Goal: Find specific page/section: Find specific page/section

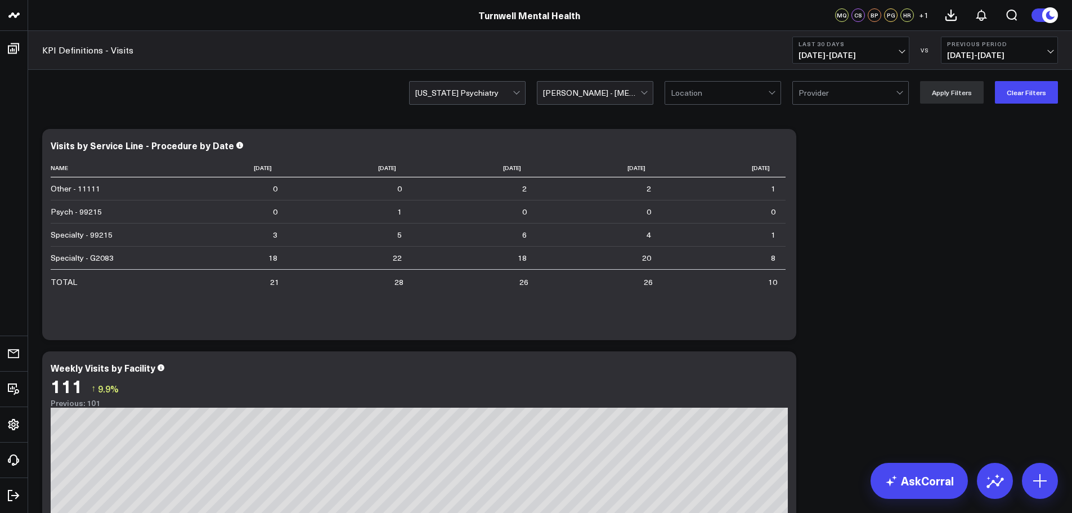
click at [493, 88] on div at bounding box center [463, 93] width 97 height 23
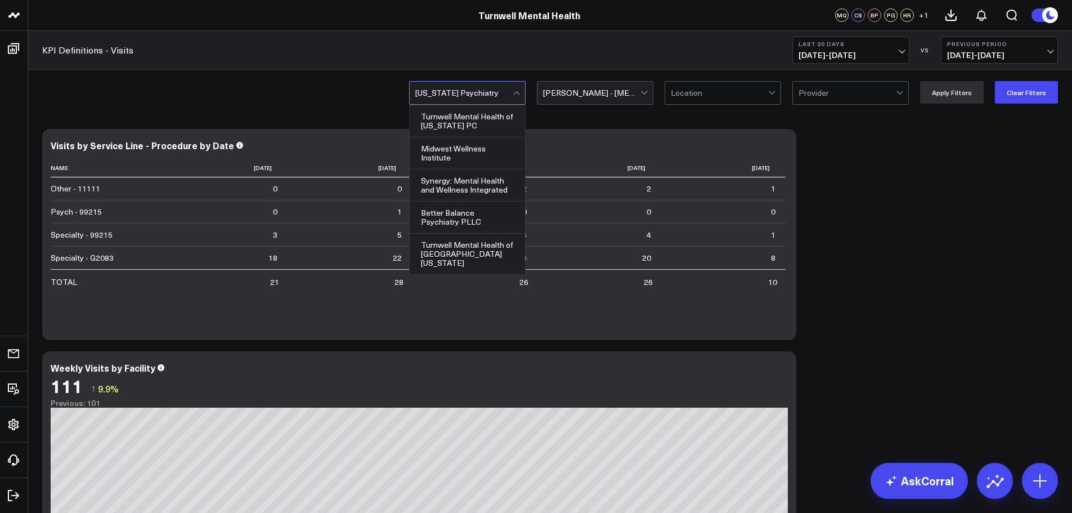
click at [650, 94] on div at bounding box center [645, 93] width 10 height 23
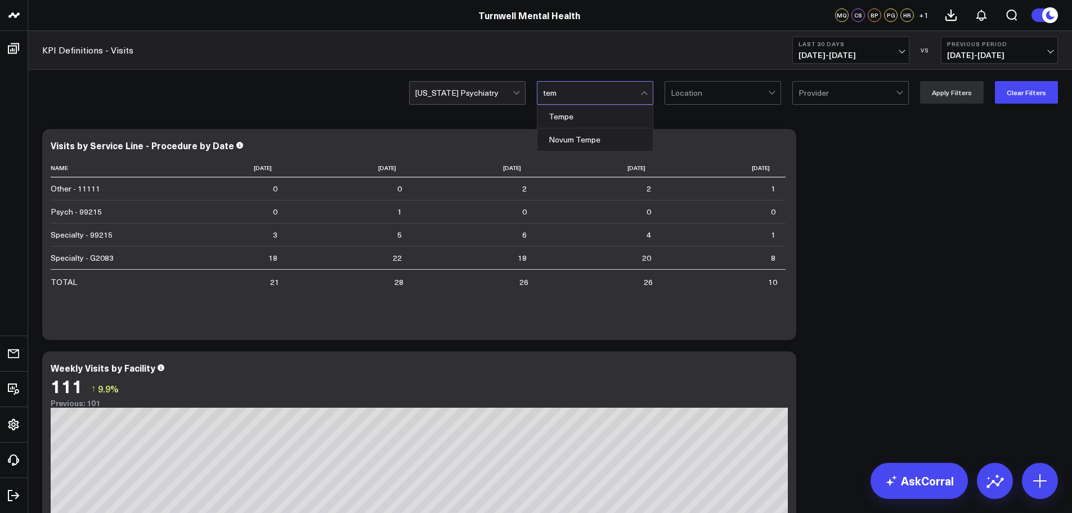
type input "temp"
click at [622, 113] on div "Tempe" at bounding box center [594, 116] width 115 height 23
click at [935, 92] on button "Apply Filters" at bounding box center [952, 92] width 64 height 23
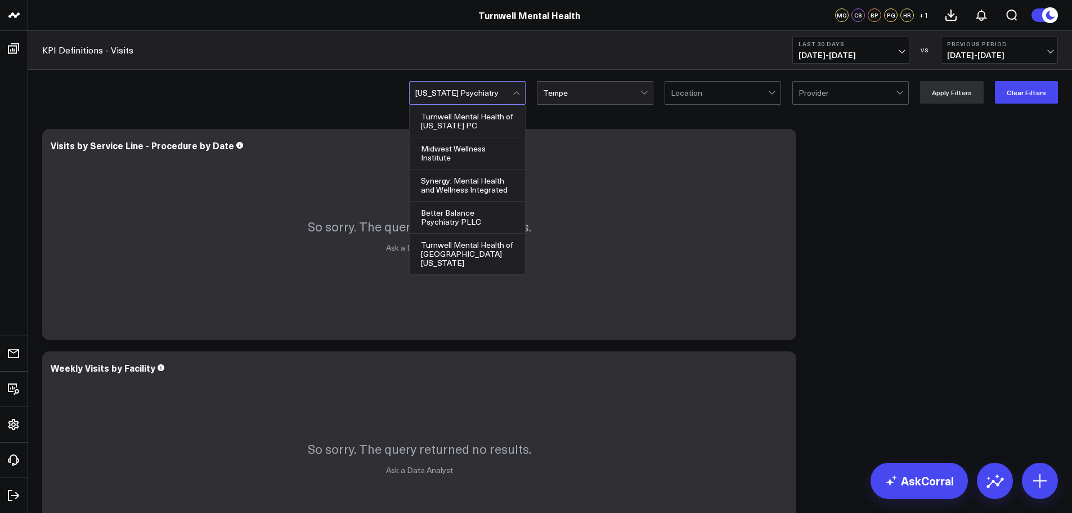
click at [502, 95] on div at bounding box center [463, 93] width 97 height 23
click at [481, 177] on div "Synergy: Mental Health and Wellness Integrated" at bounding box center [467, 185] width 115 height 32
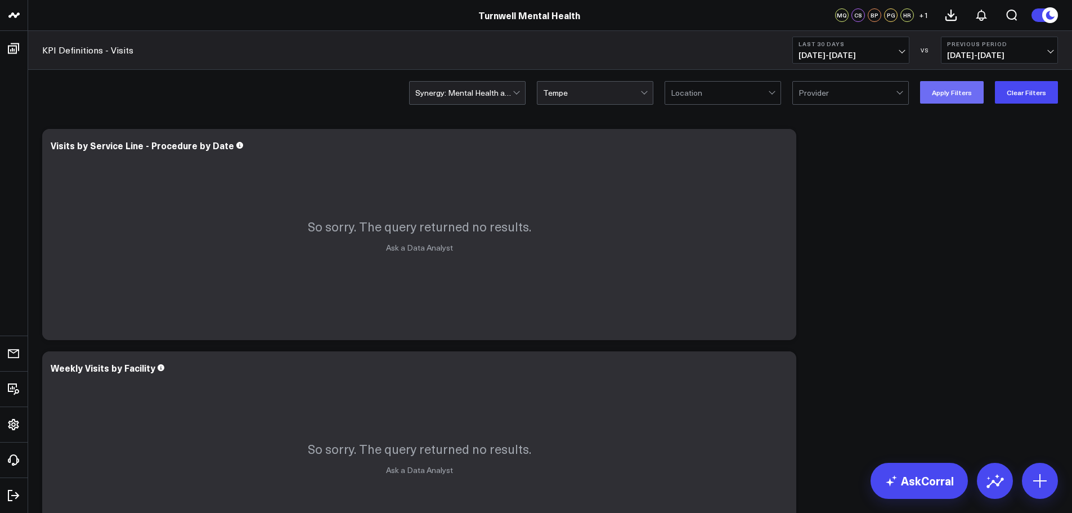
click at [950, 87] on button "Apply Filters" at bounding box center [952, 92] width 64 height 23
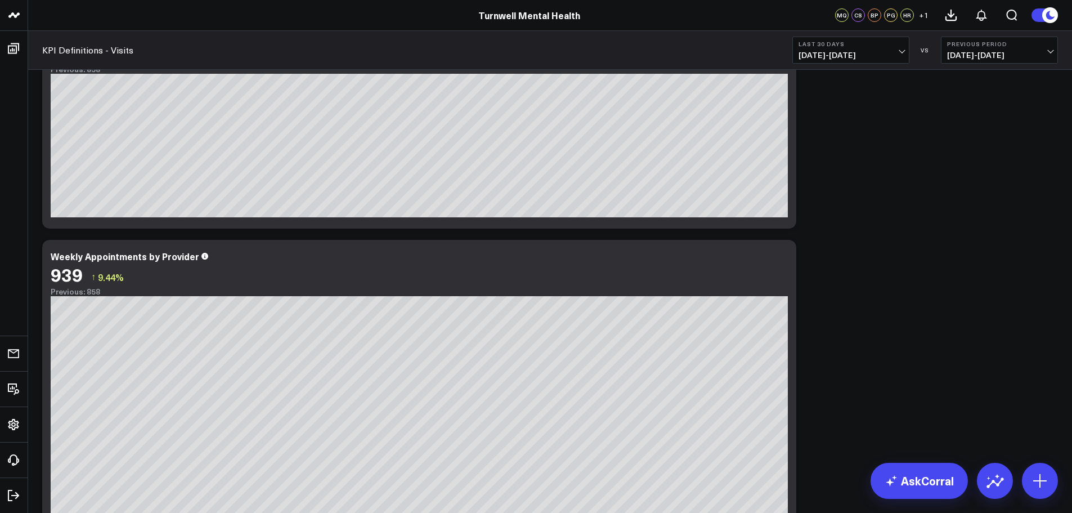
scroll to position [1116, 0]
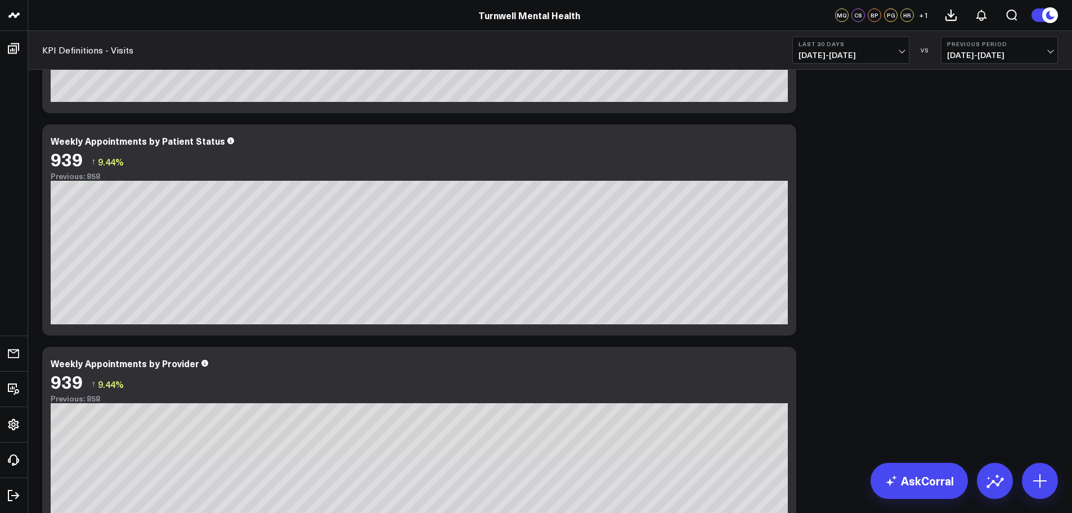
click at [834, 225] on div "Modify via AI Copy link to widget Ask support Remove Create linked copy Executi…" at bounding box center [550, 7] width 1027 height 2000
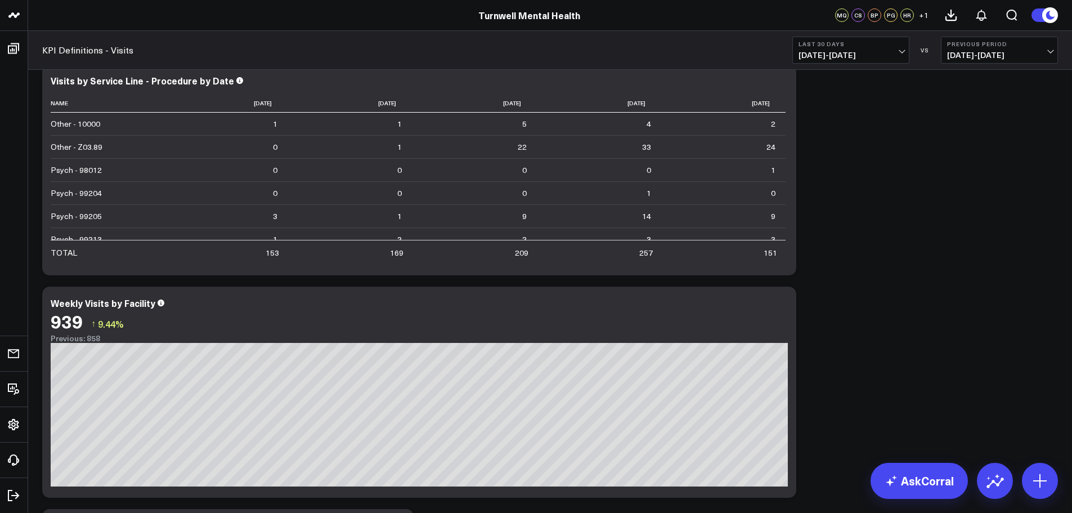
scroll to position [0, 0]
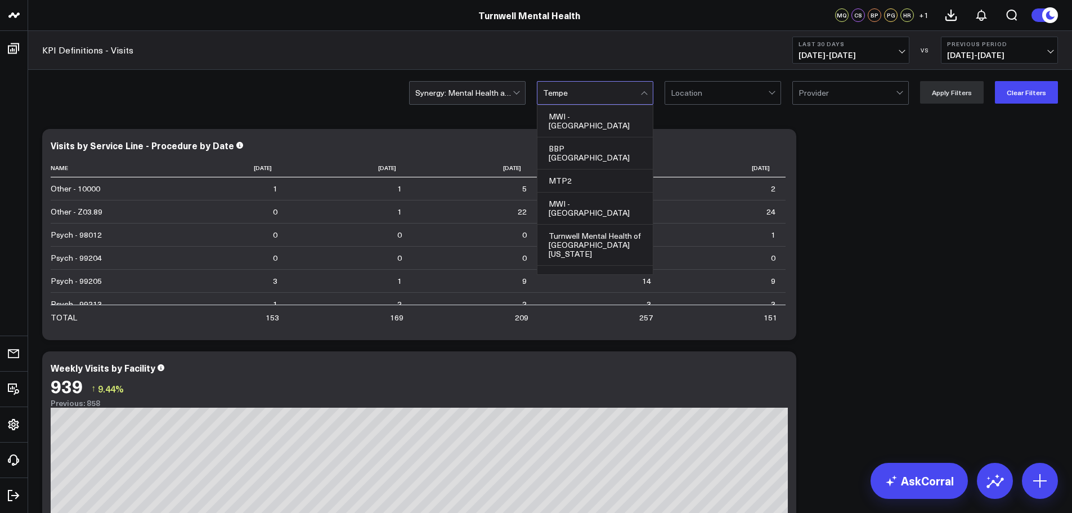
click at [581, 96] on div at bounding box center [591, 93] width 97 height 23
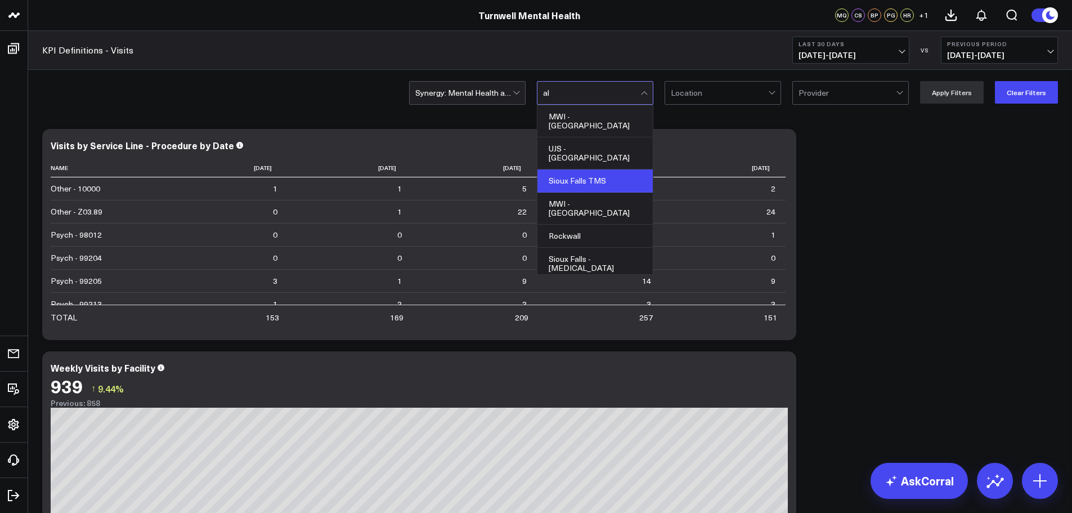
type input "a"
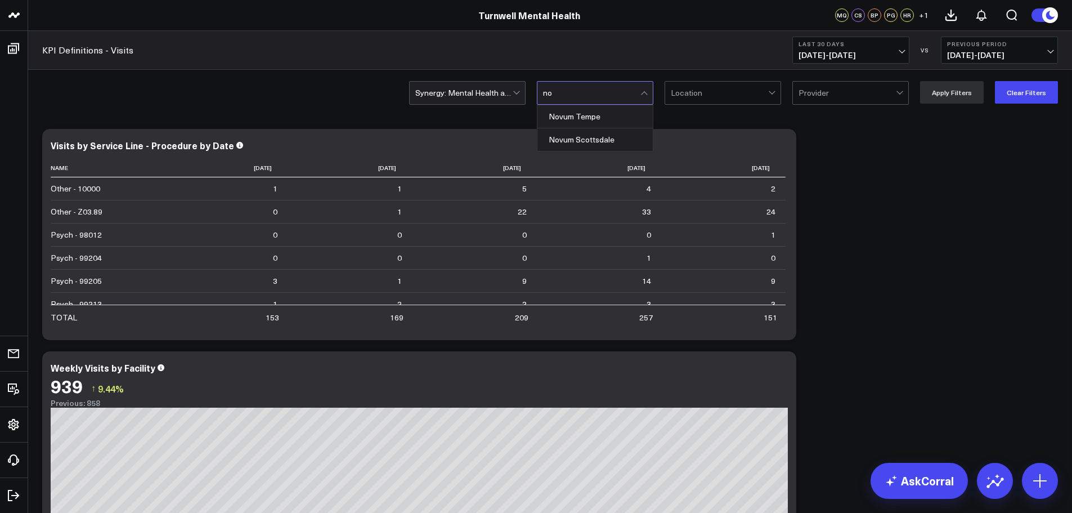
type input "n"
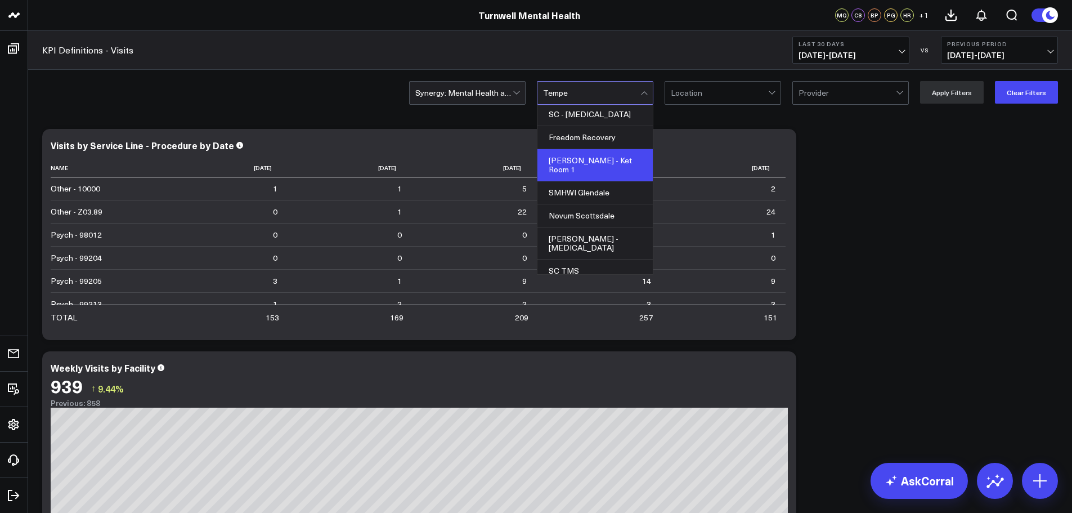
scroll to position [619, 0]
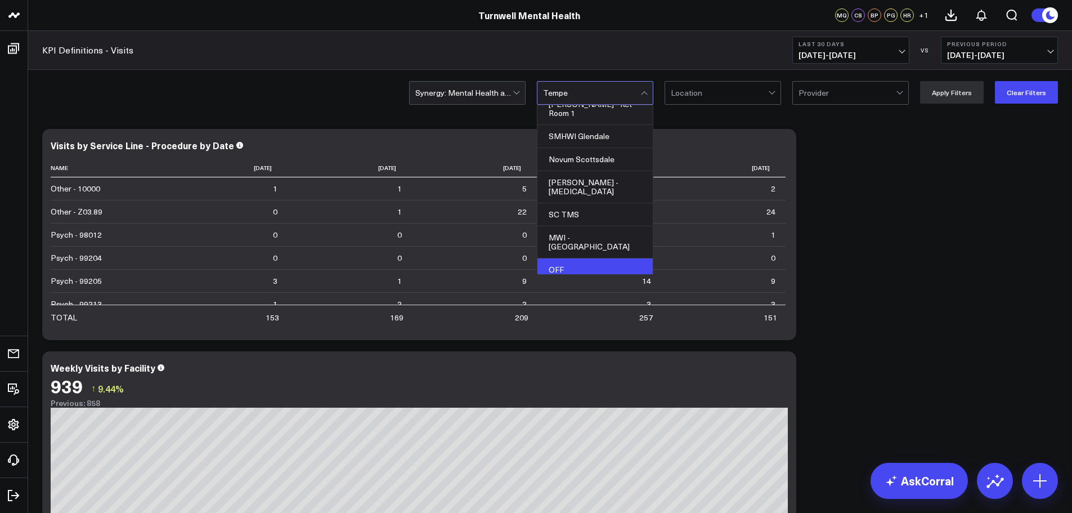
click at [600, 258] on div "OFF" at bounding box center [594, 269] width 115 height 23
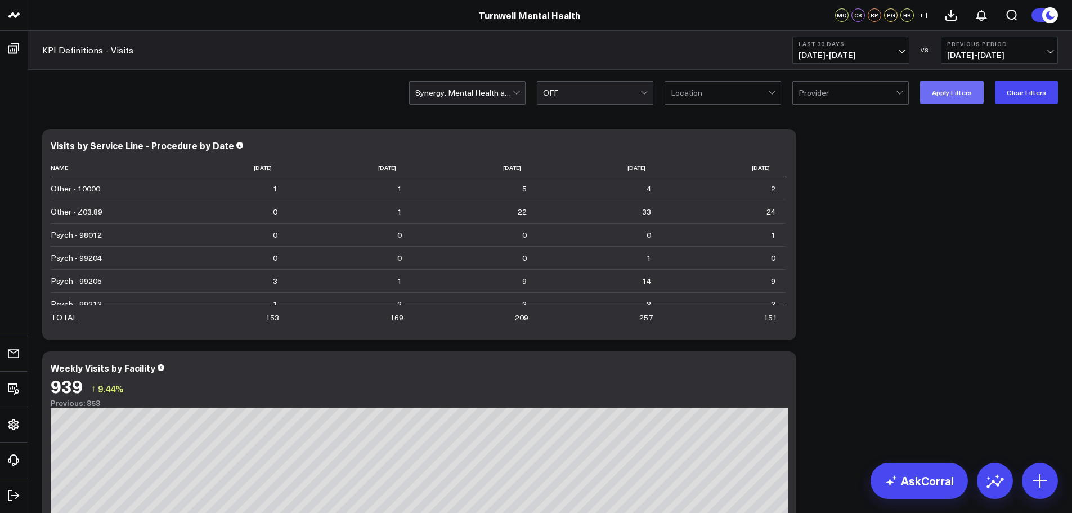
click at [955, 96] on button "Apply Filters" at bounding box center [952, 92] width 64 height 23
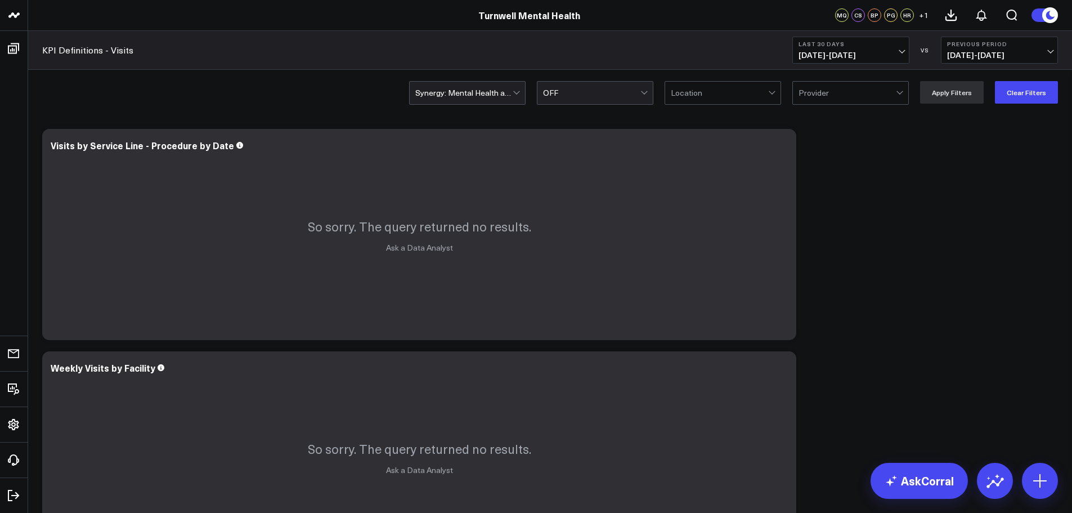
click at [513, 91] on div at bounding box center [463, 93] width 97 height 23
click at [1008, 91] on button "Clear Filters" at bounding box center [1026, 92] width 63 height 23
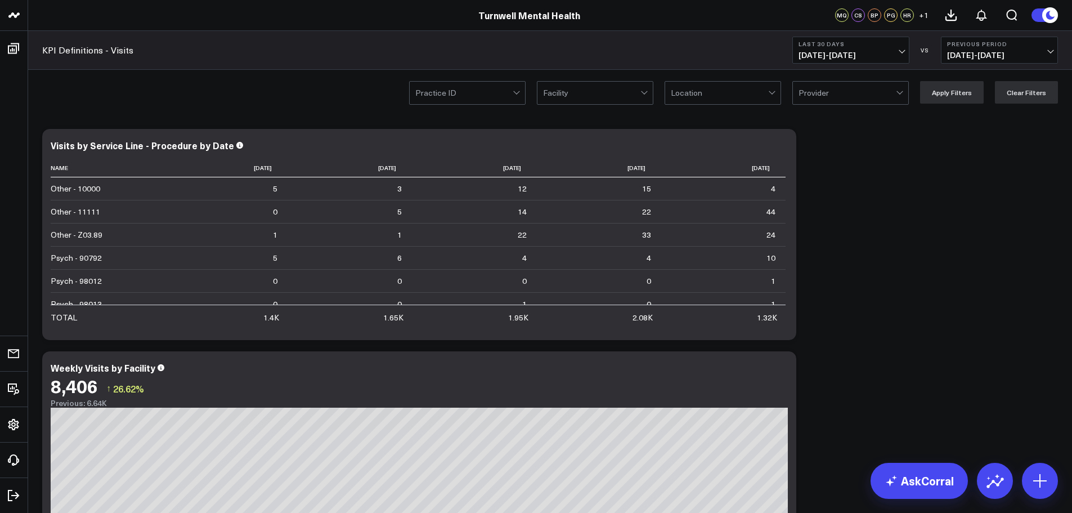
click at [477, 93] on div at bounding box center [463, 93] width 97 height 23
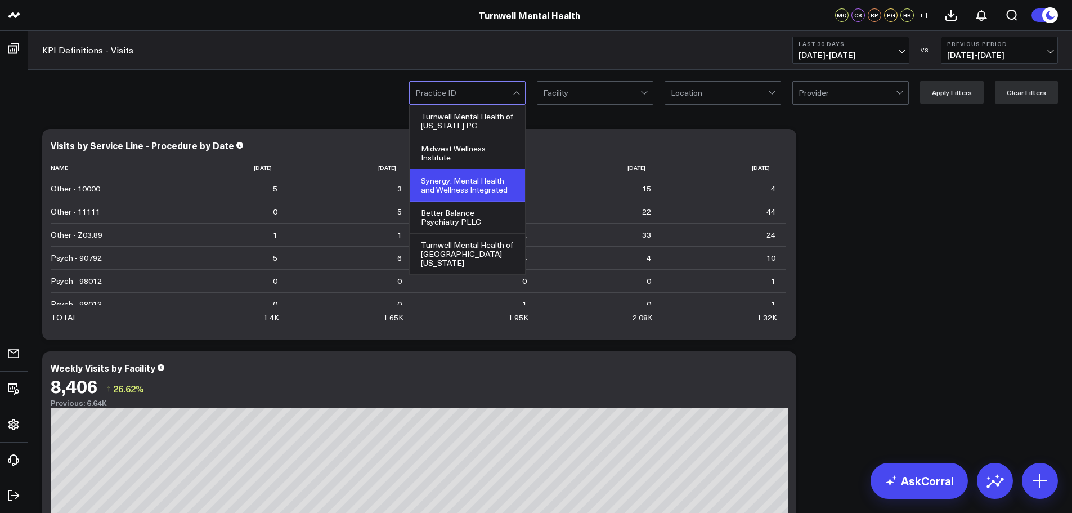
click at [485, 189] on div "Synergy: Mental Health and Wellness Integrated" at bounding box center [467, 185] width 115 height 32
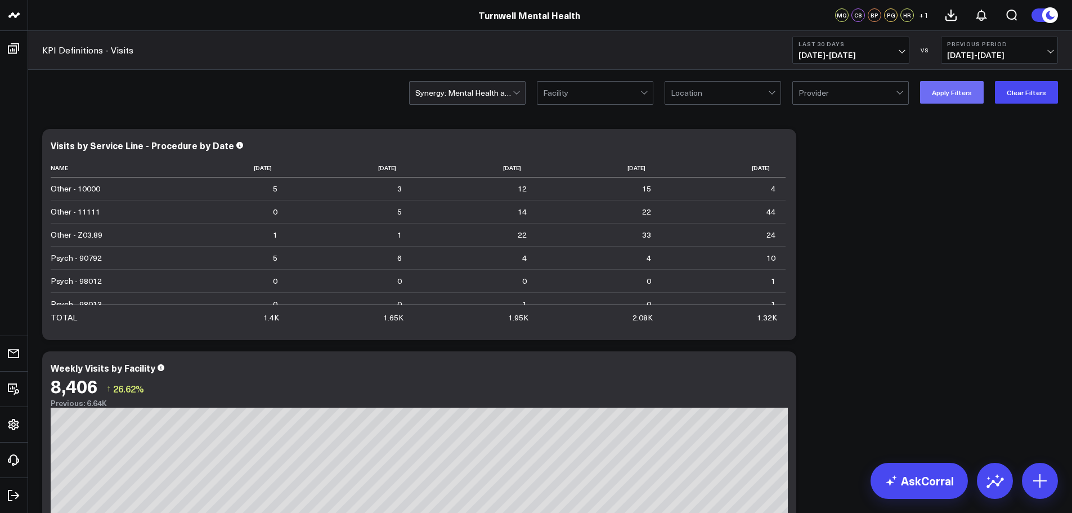
click at [953, 93] on button "Apply Filters" at bounding box center [952, 92] width 64 height 23
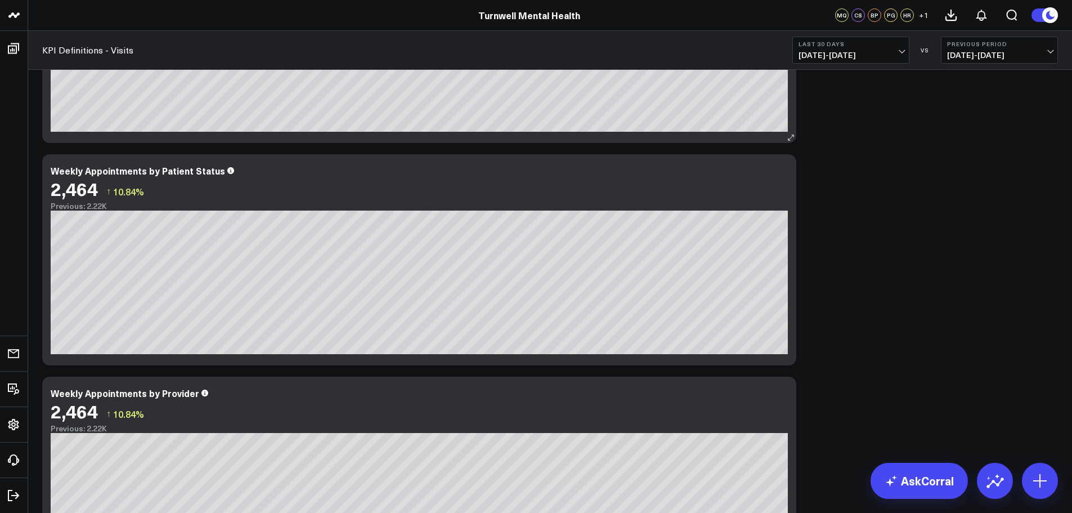
scroll to position [1069, 0]
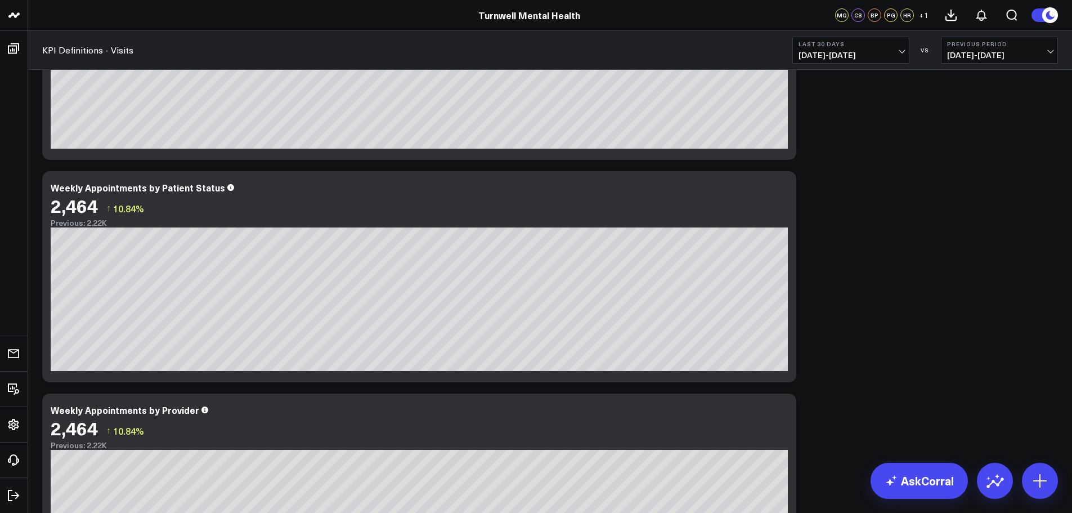
click at [886, 56] on span "[DATE] - [DATE]" at bounding box center [850, 55] width 105 height 9
click at [863, 396] on div "Modify via AI Copy link to widget Ask support Remove Create linked copy Executi…" at bounding box center [550, 54] width 1027 height 2000
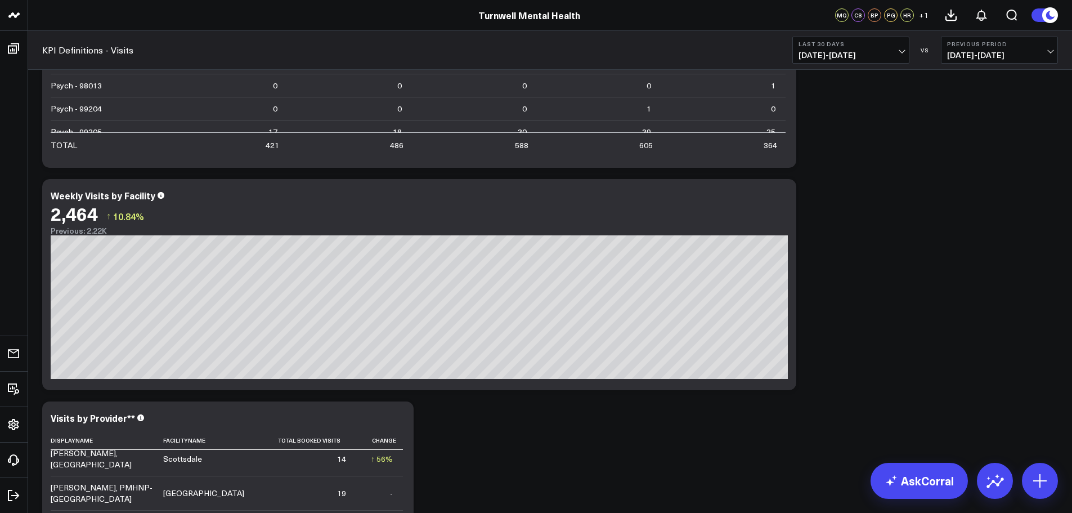
scroll to position [0, 0]
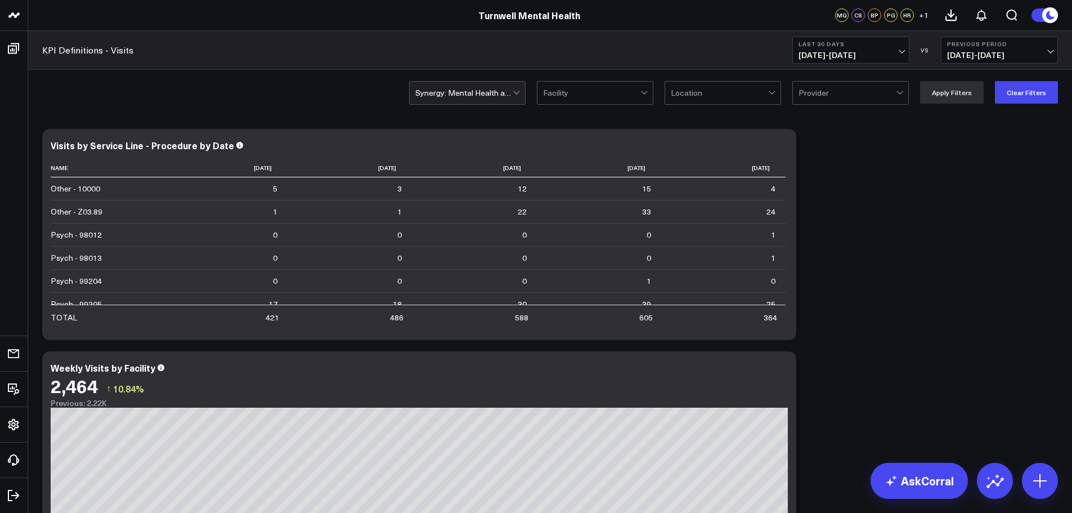
click at [477, 100] on div at bounding box center [463, 93] width 97 height 23
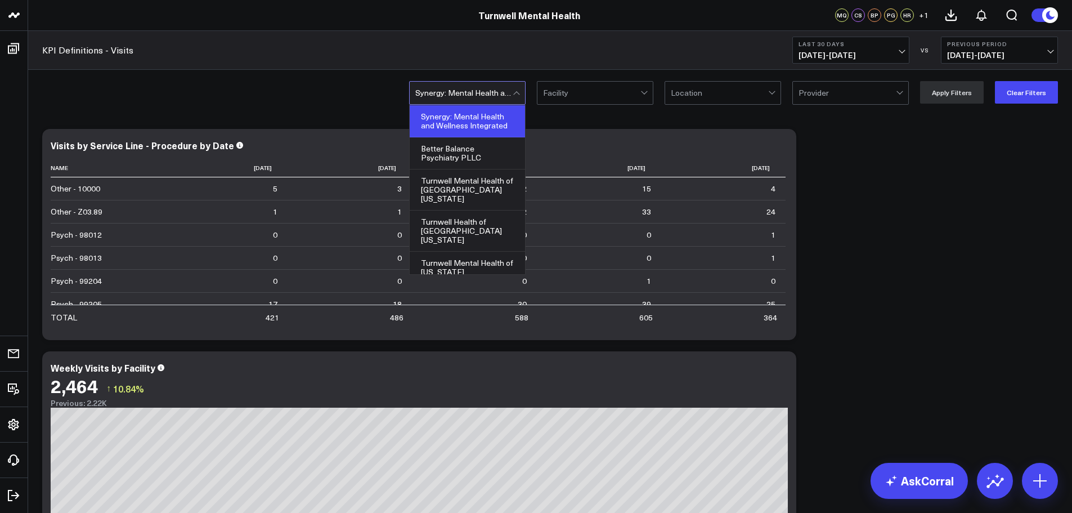
scroll to position [110, 0]
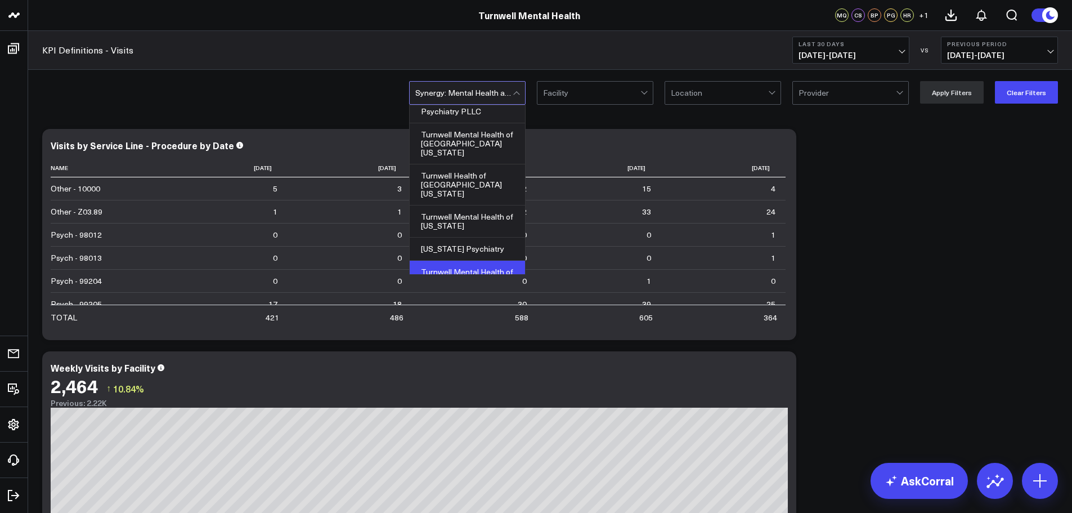
click at [496, 261] on div "Turnwell Mental Health of [US_STATE]" at bounding box center [467, 277] width 115 height 32
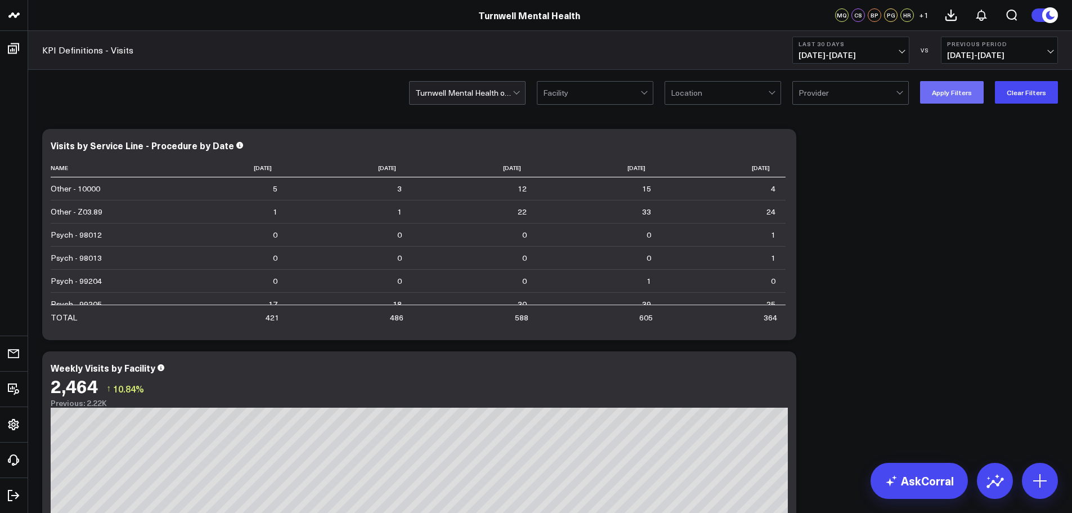
click at [953, 93] on button "Apply Filters" at bounding box center [952, 92] width 64 height 23
